Goal: Information Seeking & Learning: Learn about a topic

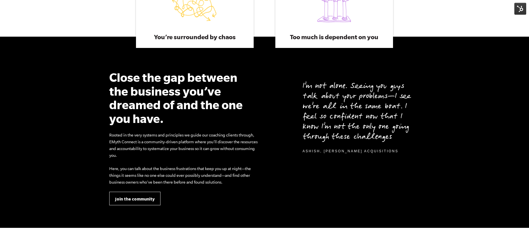
scroll to position [462, 0]
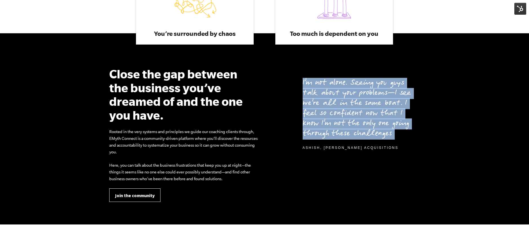
drag, startPoint x: 299, startPoint y: 80, endPoint x: 415, endPoint y: 141, distance: 130.8
click at [415, 141] on div "I’m not alone. Seeing you guys talk about your problems—I see we’re all in the …" at bounding box center [344, 108] width 151 height 83
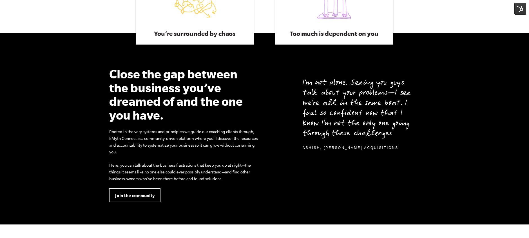
drag, startPoint x: 169, startPoint y: 151, endPoint x: 153, endPoint y: 117, distance: 37.1
click at [168, 151] on p "Rooted in the very systems and principles we guide our coaching clients through…" at bounding box center [184, 141] width 151 height 27
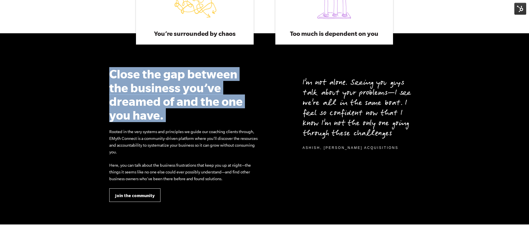
drag, startPoint x: 107, startPoint y: 76, endPoint x: 185, endPoint y: 123, distance: 90.9
click at [185, 123] on div "Close the gap between the business you’ve dreamed of and the one you have. Root…" at bounding box center [185, 134] width 160 height 135
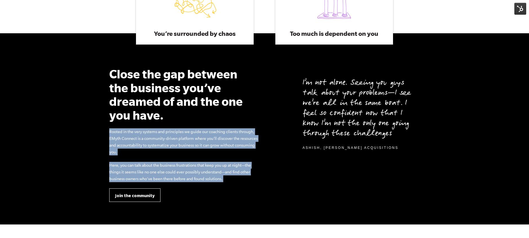
drag, startPoint x: 110, startPoint y: 134, endPoint x: 241, endPoint y: 186, distance: 141.4
click at [241, 187] on div "Close the gap between the business you’ve dreamed of and the one you have. Root…" at bounding box center [185, 134] width 160 height 135
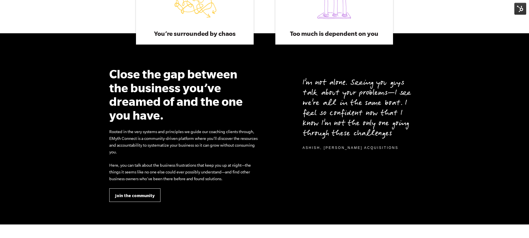
click at [281, 159] on div "I’m not alone. Seeing you guys talk about your problems—I see we’re all in the …" at bounding box center [345, 134] width 160 height 135
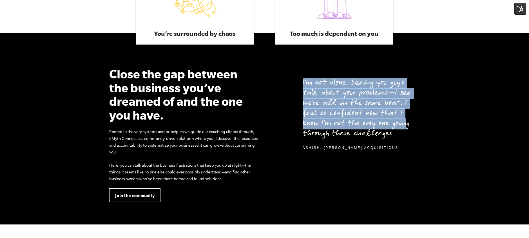
drag, startPoint x: 294, startPoint y: 80, endPoint x: 407, endPoint y: 136, distance: 126.9
click at [405, 128] on div "I’m not alone. Seeing you guys talk about your problems—I see we’re all in the …" at bounding box center [344, 108] width 151 height 83
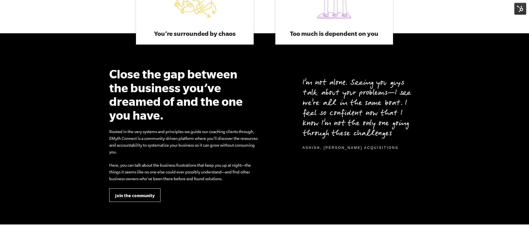
click at [408, 156] on div "I’m not alone. Seeing you guys talk about your problems—I see we’re all in the …" at bounding box center [345, 134] width 160 height 135
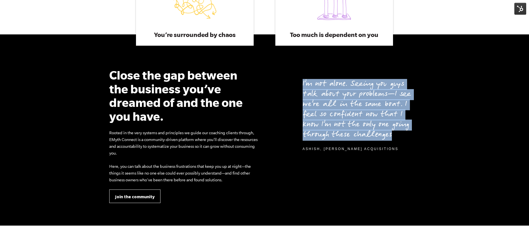
drag, startPoint x: 296, startPoint y: 83, endPoint x: 353, endPoint y: 103, distance: 59.9
click at [401, 135] on div "I’m not alone. Seeing you guys talk about your problems—I see we’re all in the …" at bounding box center [344, 109] width 151 height 83
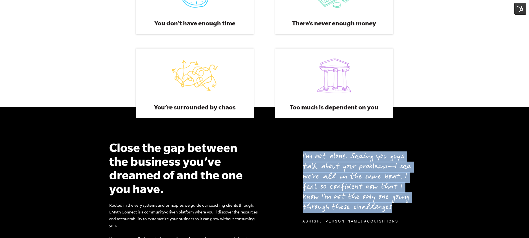
scroll to position [0, 0]
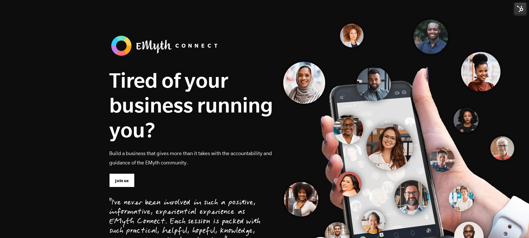
drag, startPoint x: 169, startPoint y: 61, endPoint x: 134, endPoint y: 58, distance: 34.7
click at [168, 61] on div "Tired of your business running you? Build a business that gives more than it ta…" at bounding box center [191, 116] width 164 height 114
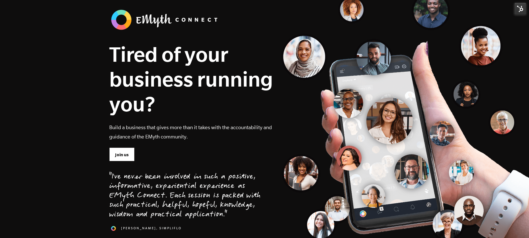
scroll to position [85, 0]
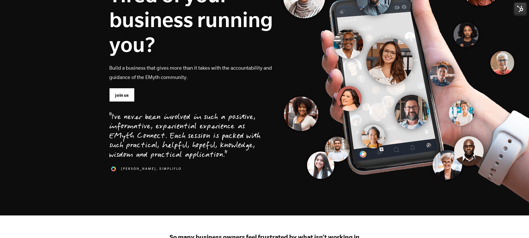
drag, startPoint x: 107, startPoint y: 117, endPoint x: 238, endPoint y: 158, distance: 137.8
click at [238, 158] on div "Tired of your business running you? Build a business that gives more than it ta…" at bounding box center [185, 64] width 160 height 233
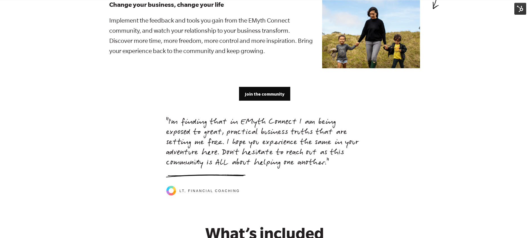
scroll to position [1187, 0]
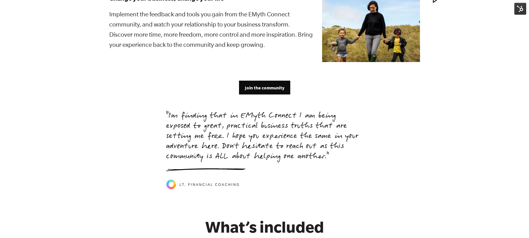
drag, startPoint x: 167, startPoint y: 107, endPoint x: 355, endPoint y: 154, distance: 194.1
click at [355, 154] on p ""I'm finding that in EMyth Connect I am being exposed to great, practical busin…" at bounding box center [264, 136] width 197 height 51
click at [334, 149] on p ""I'm finding that in EMyth Connect I am being exposed to great, practical busin…" at bounding box center [264, 136] width 197 height 51
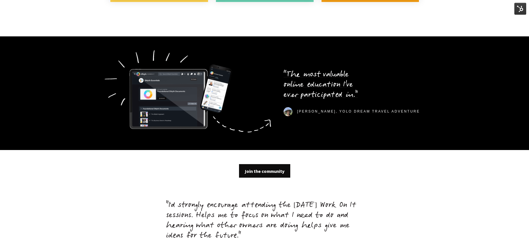
scroll to position [1653, 0]
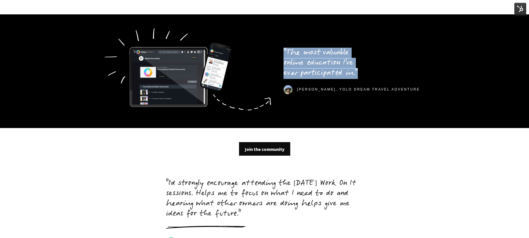
drag, startPoint x: 290, startPoint y: 40, endPoint x: 393, endPoint y: 65, distance: 106.5
click at [393, 65] on section "“The most valuable online education I’ve ever participated in.” [GEOGRAPHIC_DAT…" at bounding box center [264, 70] width 529 height 113
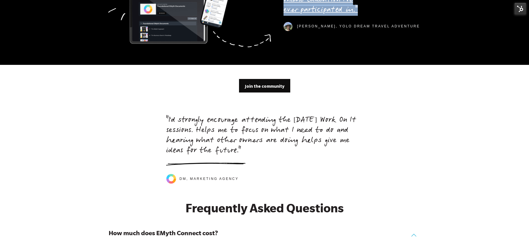
scroll to position [1718, 0]
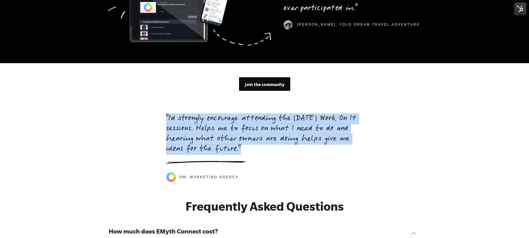
drag, startPoint x: 165, startPoint y: 109, endPoint x: 259, endPoint y: 141, distance: 99.7
click at [259, 141] on div ""I'd strongly encourage attending the [DATE] Work On It sessions. Helps me to f…" at bounding box center [265, 145] width 322 height 75
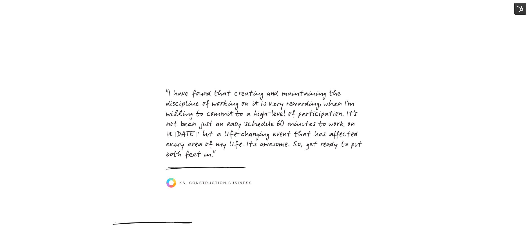
scroll to position [2476, 0]
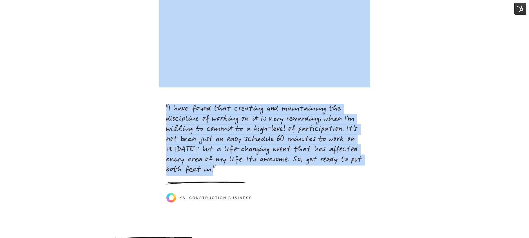
drag, startPoint x: 158, startPoint y: 97, endPoint x: 234, endPoint y: 163, distance: 100.3
click at [157, 130] on div ""I have found that creating and maintaining the discipline of working on it is …" at bounding box center [265, 153] width 322 height 99
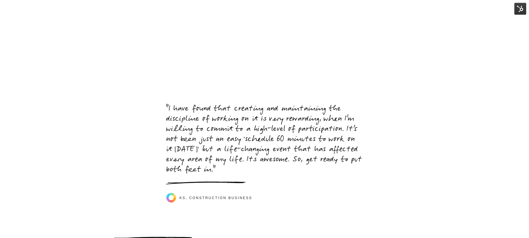
click at [155, 131] on div ""I have found that creating and maintaining the discipline of working on it is …" at bounding box center [265, 153] width 322 height 99
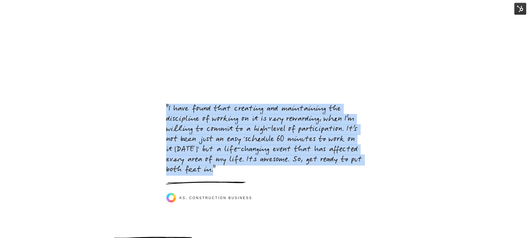
drag, startPoint x: 150, startPoint y: 99, endPoint x: 275, endPoint y: 167, distance: 142.7
click at [275, 167] on div ""I have found that creating and maintaining the discipline of working on it is …" at bounding box center [265, 153] width 322 height 99
click at [253, 141] on span ""I have found that creating and maintaining the discipline of working on it is …" at bounding box center [264, 140] width 196 height 72
drag, startPoint x: 165, startPoint y: 99, endPoint x: 228, endPoint y: 166, distance: 91.9
click at [228, 166] on div ""I have found that creating and maintaining the discipline of working on it is …" at bounding box center [265, 153] width 322 height 99
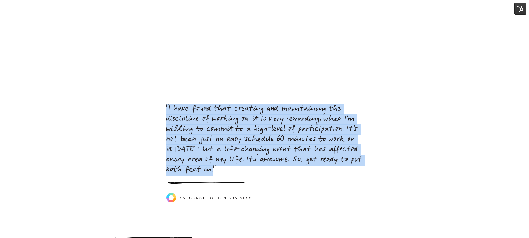
click at [205, 149] on span ""I have found that creating and maintaining the discipline of working on it is …" at bounding box center [264, 140] width 196 height 72
